Goal: Task Accomplishment & Management: Use online tool/utility

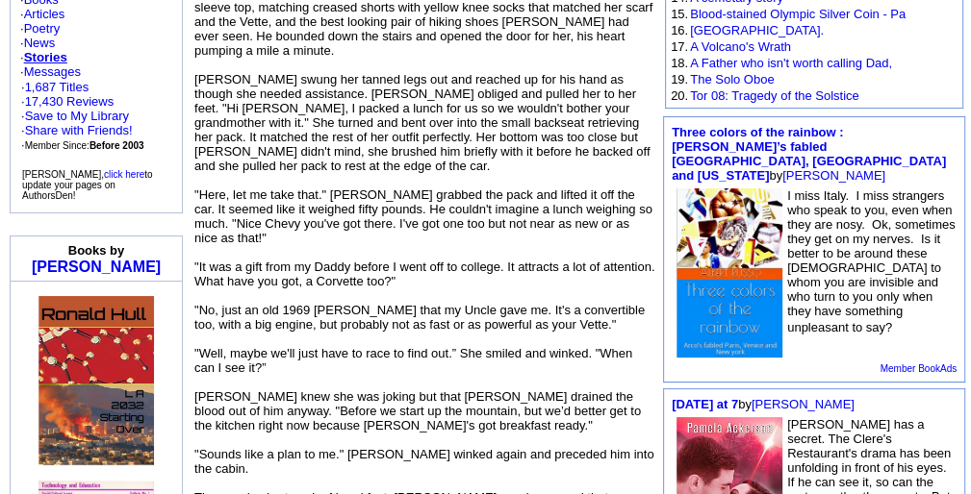
scroll to position [511, 0]
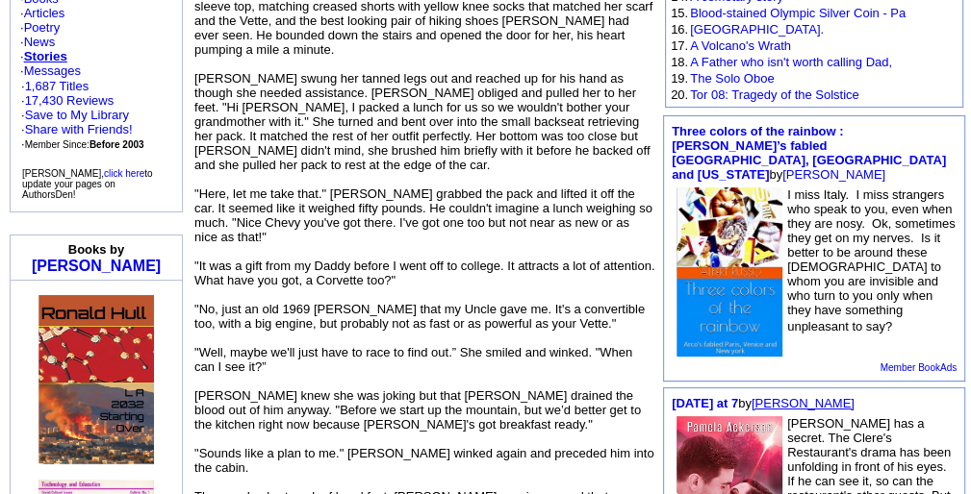
click at [844, 396] on link "Pamela Ackerson" at bounding box center [802, 403] width 103 height 14
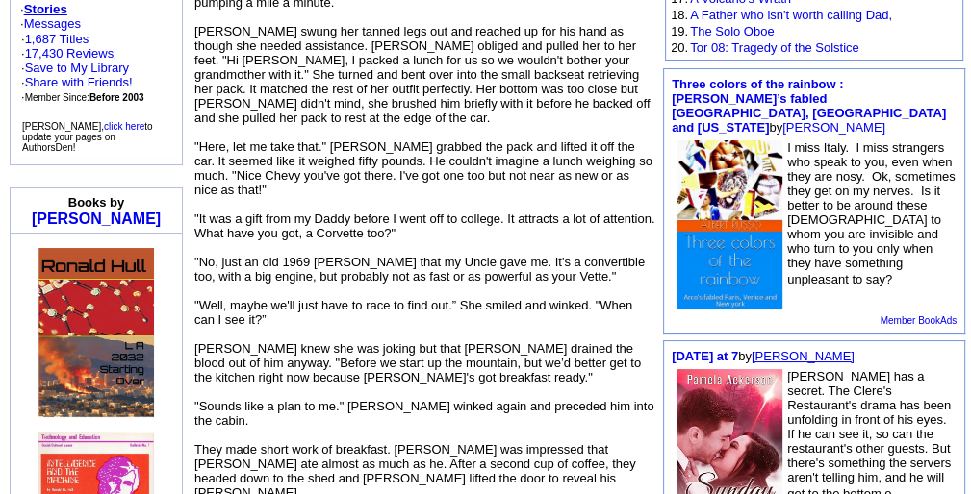
scroll to position [579, 0]
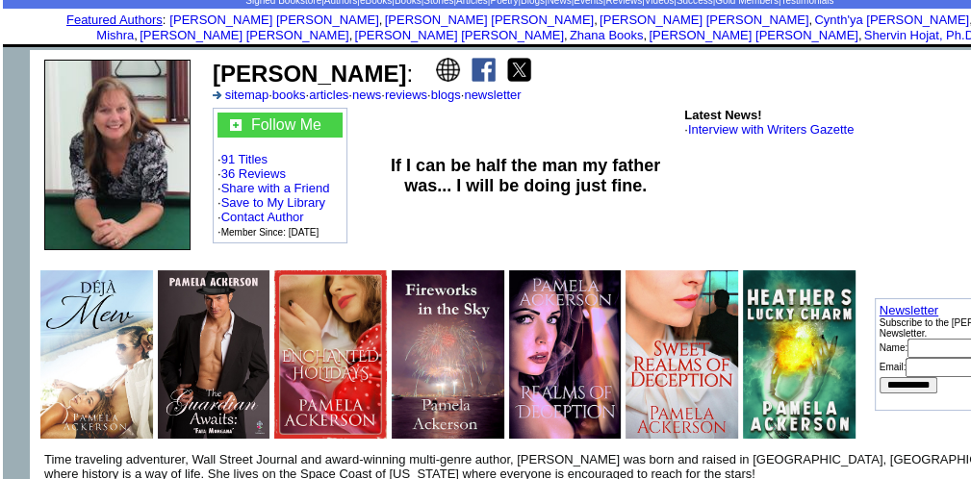
scroll to position [93, 0]
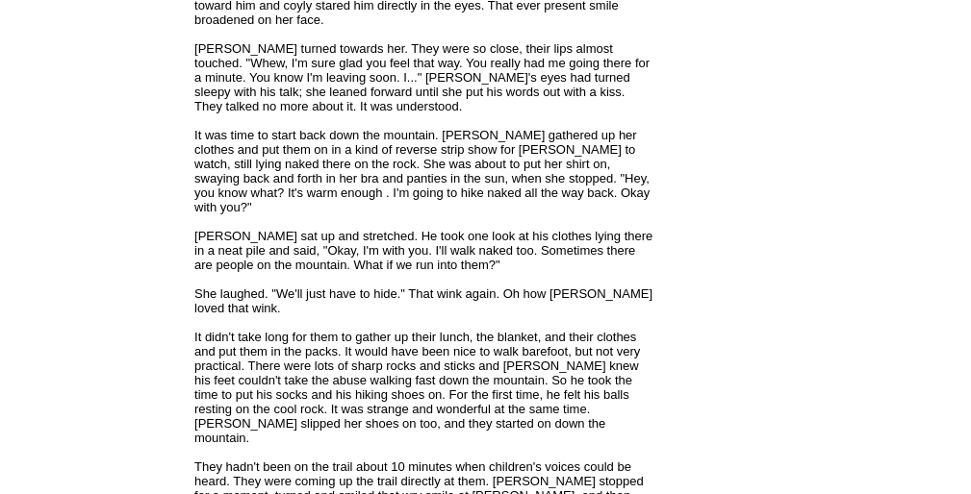
scroll to position [3485, 0]
click at [835, 394] on td "Free Book Review Program Select a book to read and review [DATE]! Popular Actio…" at bounding box center [814, 318] width 308 height 7253
click at [832, 399] on td "Free Book Review Program Select a book to read and review [DATE]! Popular Actio…" at bounding box center [814, 318] width 308 height 7253
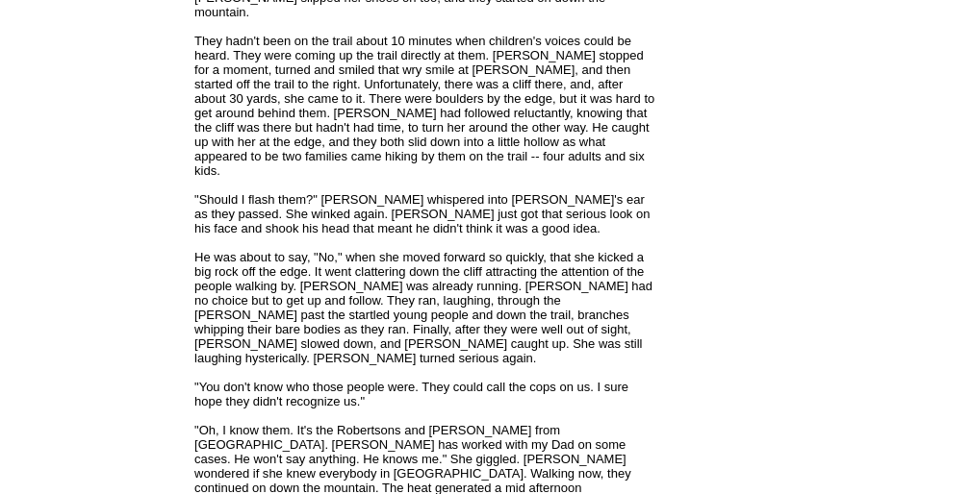
scroll to position [3925, 0]
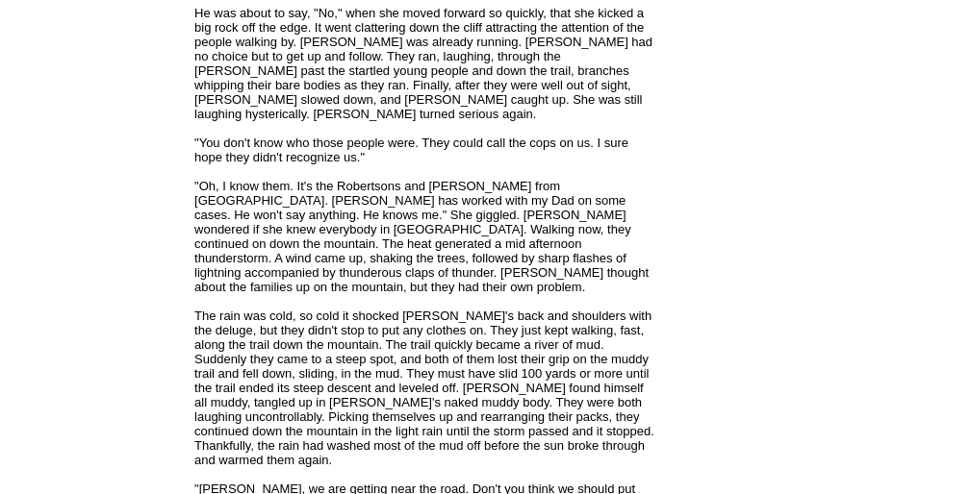
scroll to position [4158, 0]
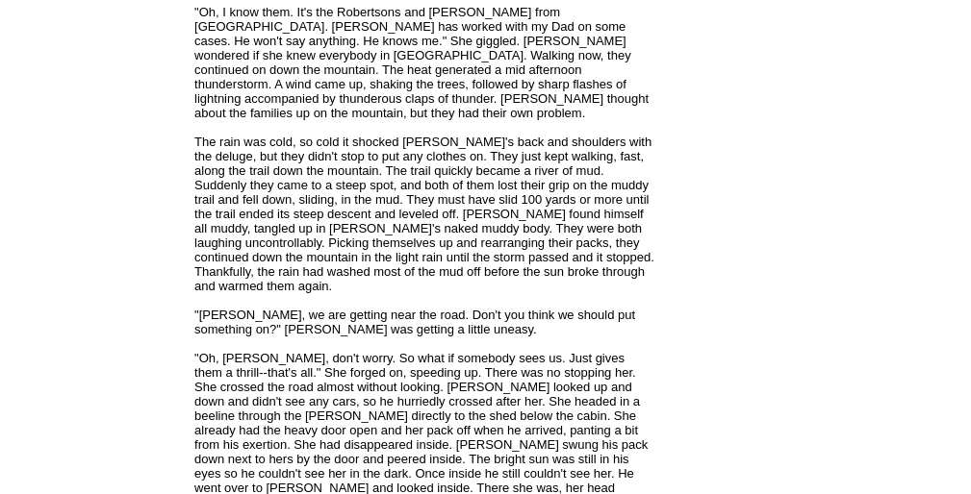
scroll to position [4329, 0]
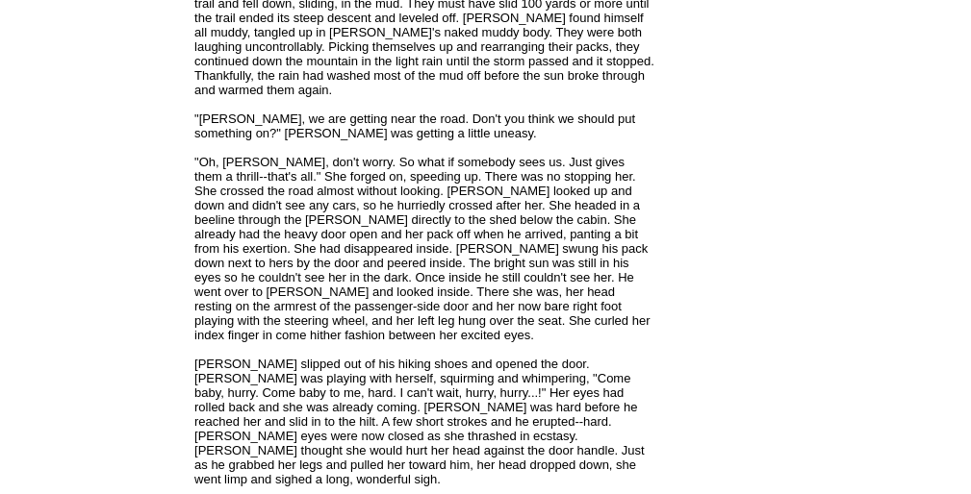
scroll to position [4525, 0]
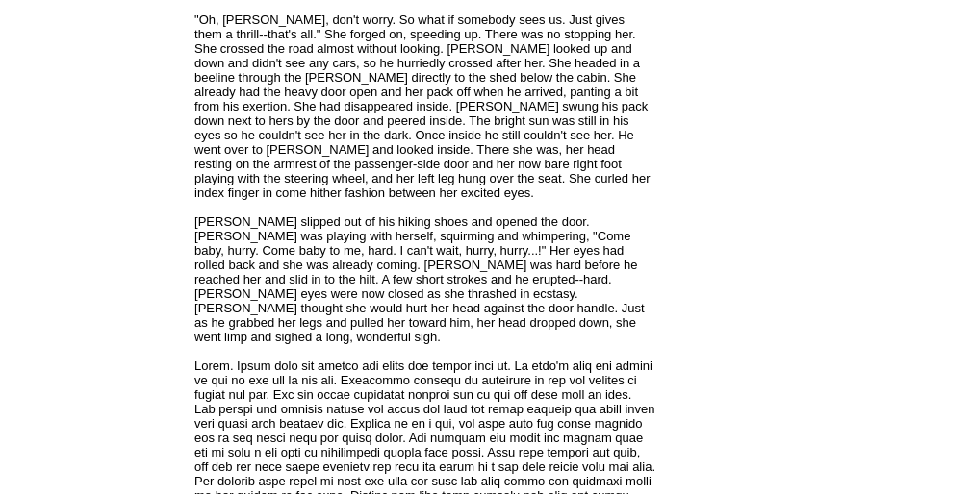
scroll to position [4680, 0]
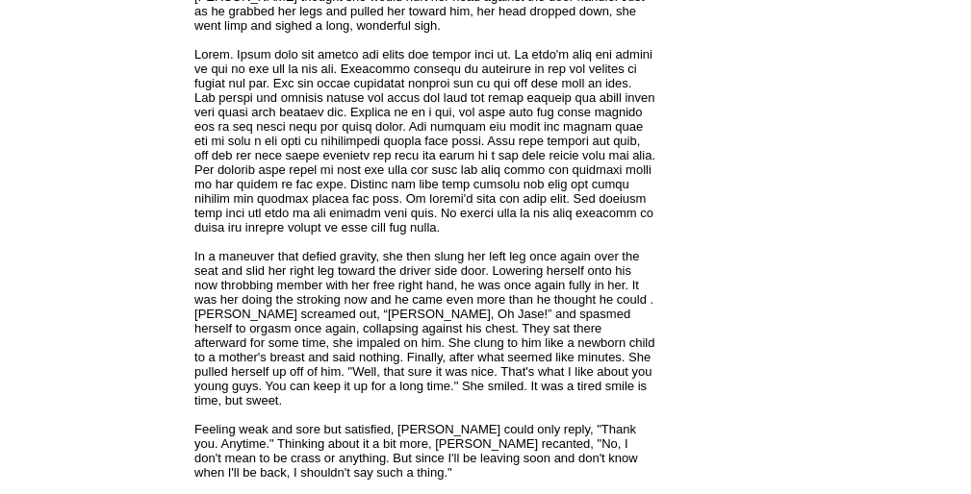
scroll to position [4986, 0]
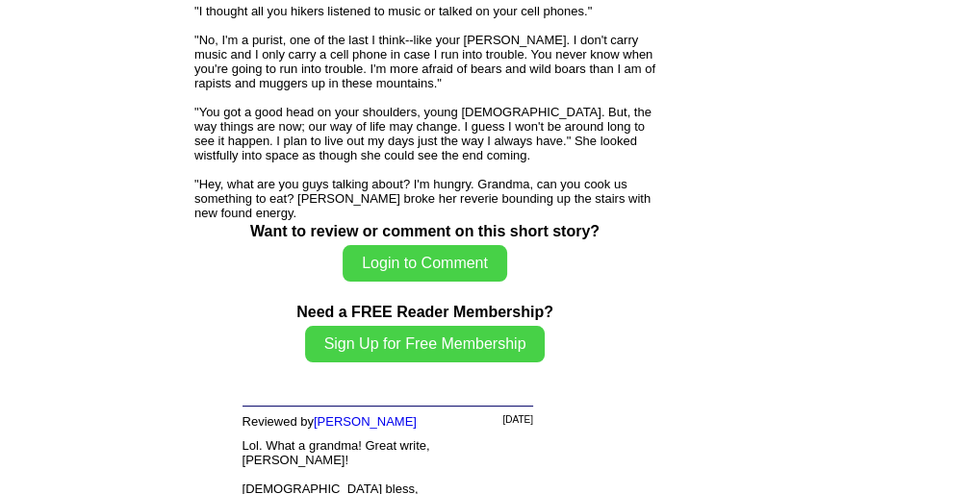
scroll to position [6278, 0]
